Goal: Complete application form

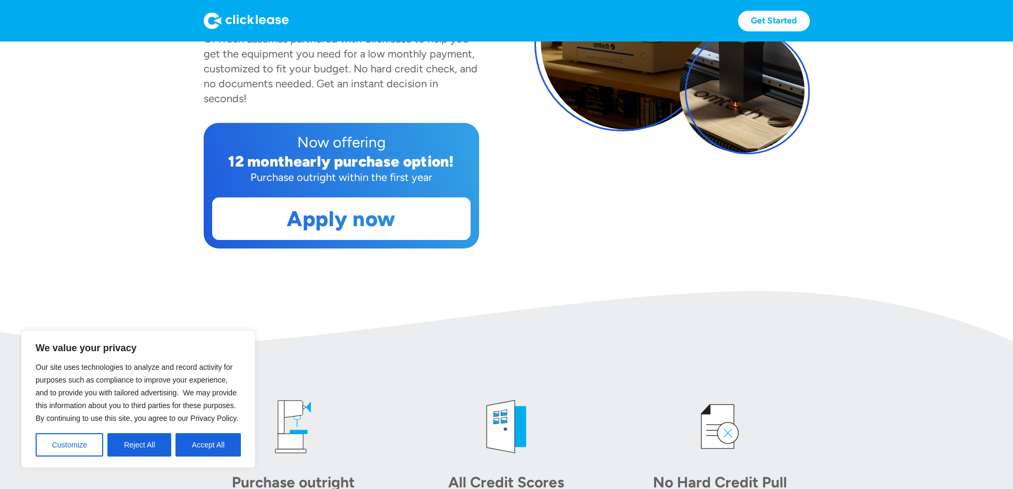
scroll to position [284, 0]
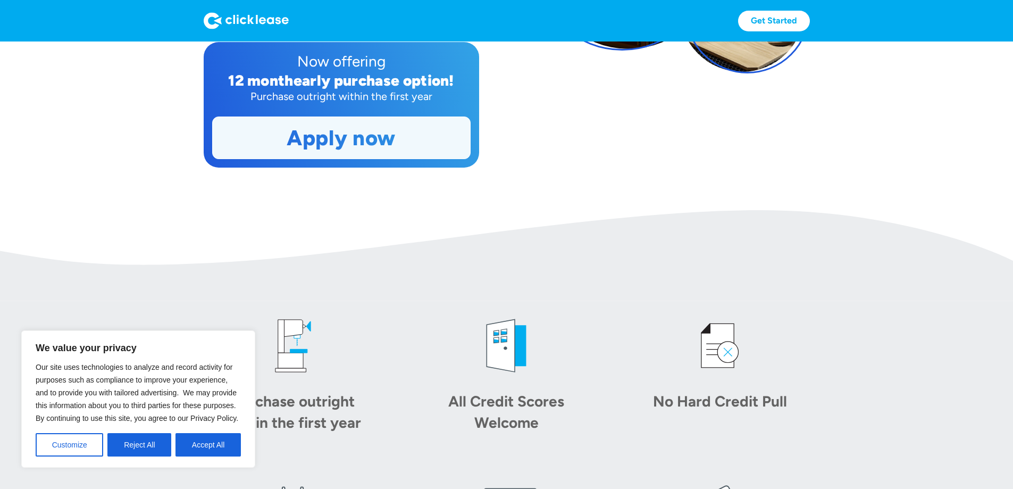
click at [294, 159] on link "Apply now" at bounding box center [341, 137] width 257 height 41
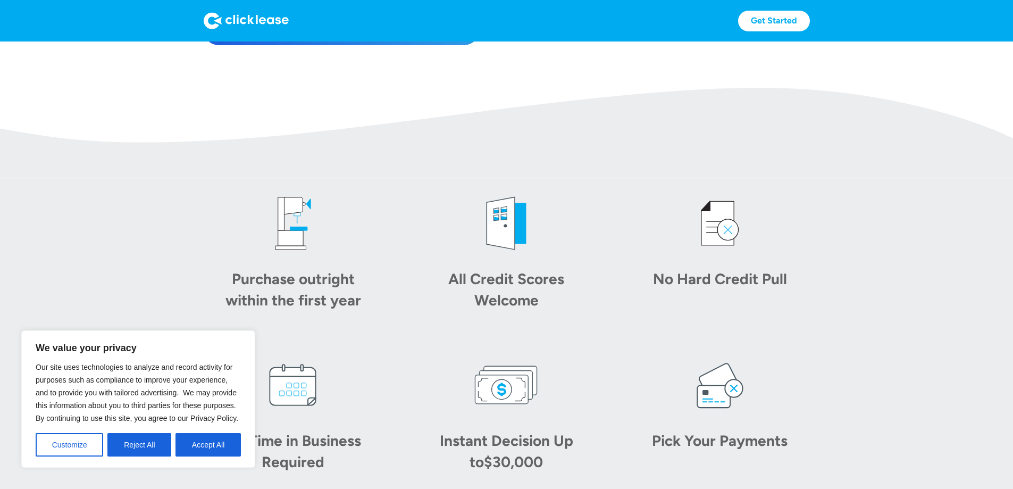
scroll to position [426, 0]
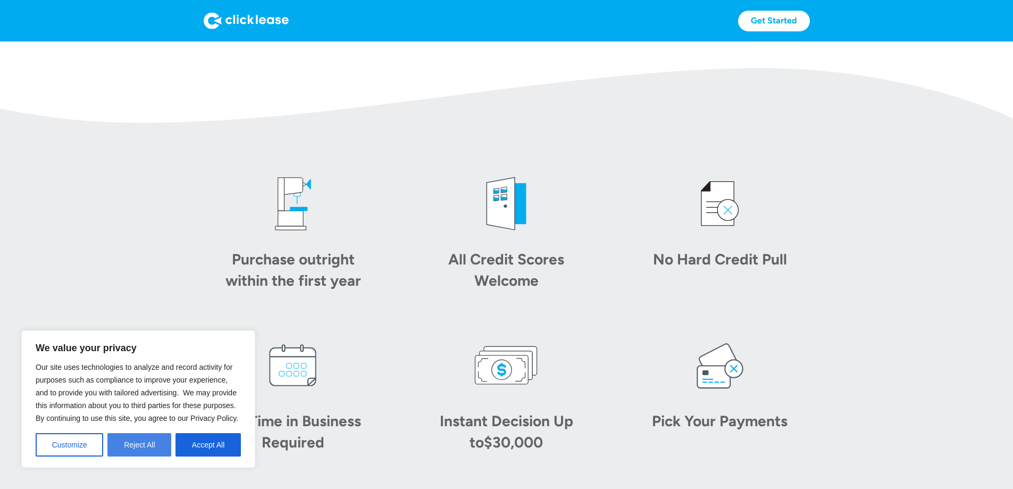
click at [143, 445] on button "Reject All" at bounding box center [139, 444] width 64 height 23
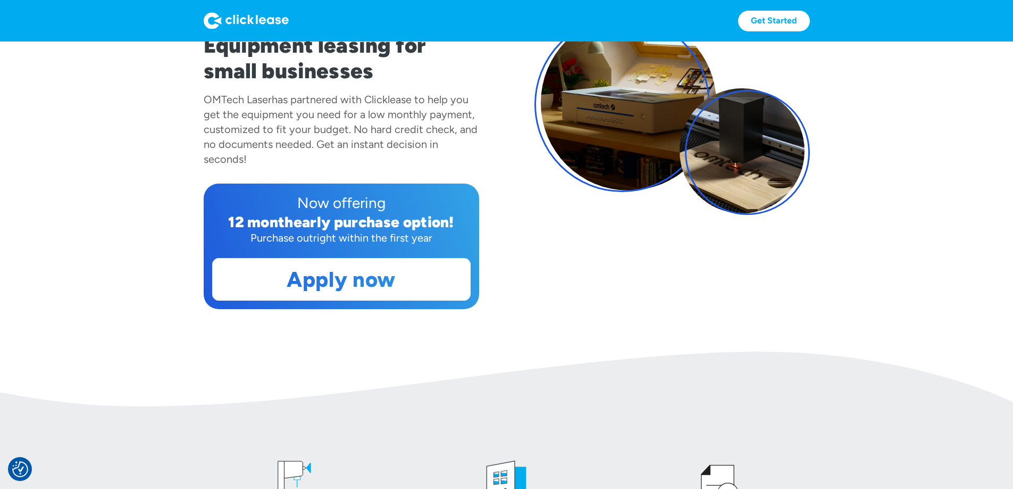
scroll to position [0, 0]
